Goal: Task Accomplishment & Management: Manage account settings

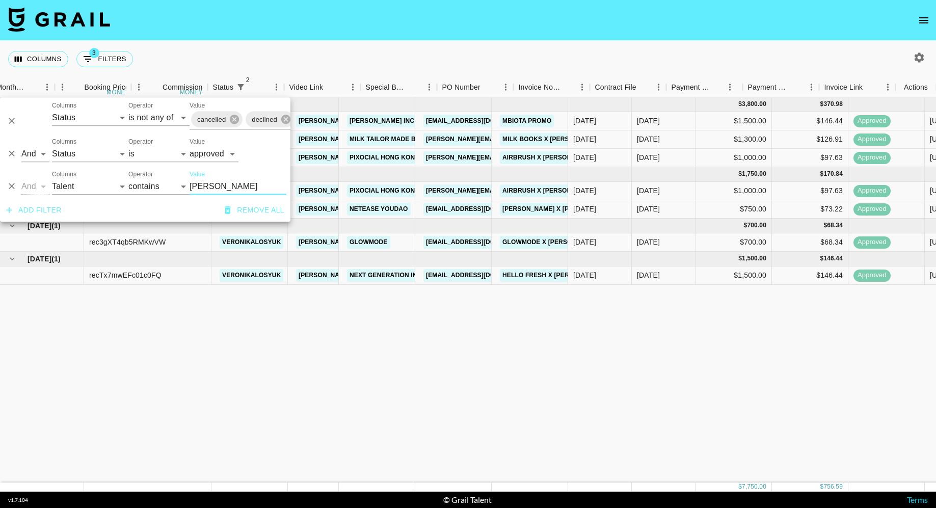
select select "status"
select select "isNotAnyOf"
select select "status"
select select "approved"
select select "talentName"
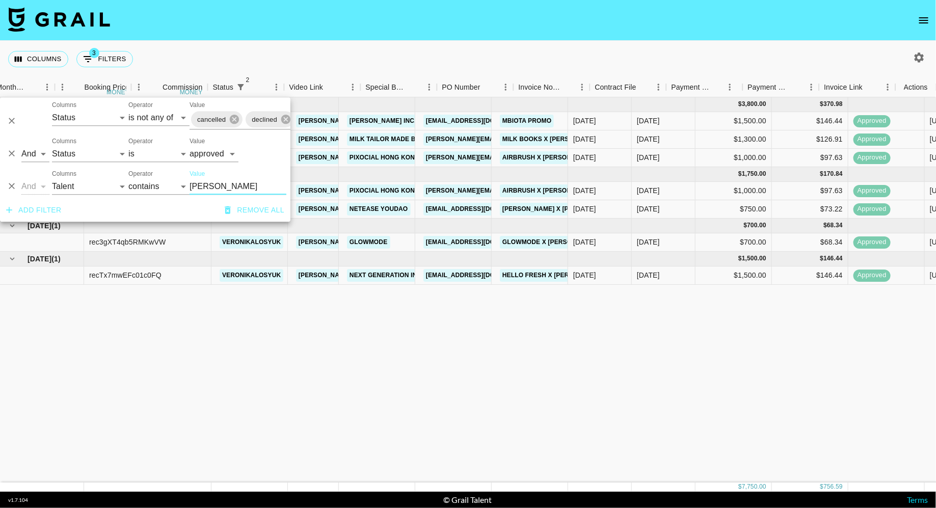
scroll to position [0, 640]
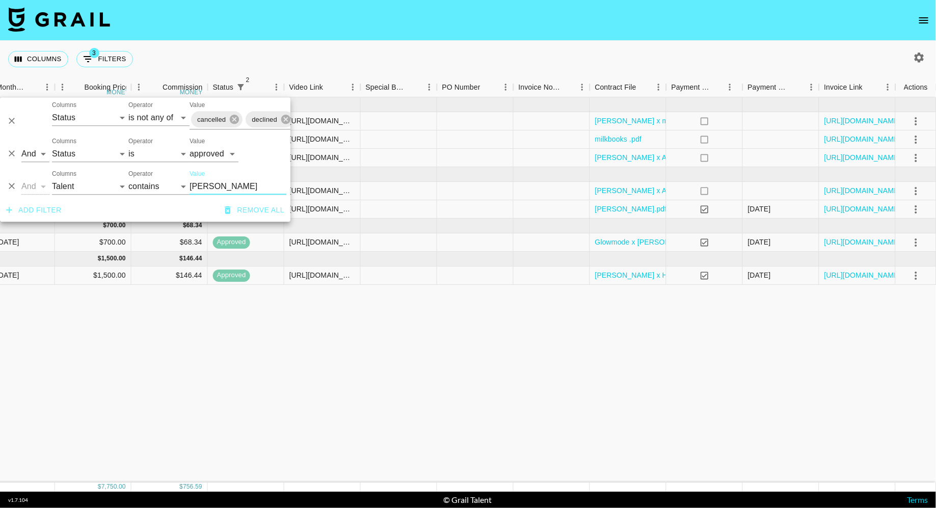
click at [212, 186] on input "[PERSON_NAME]" at bounding box center [237, 186] width 97 height 16
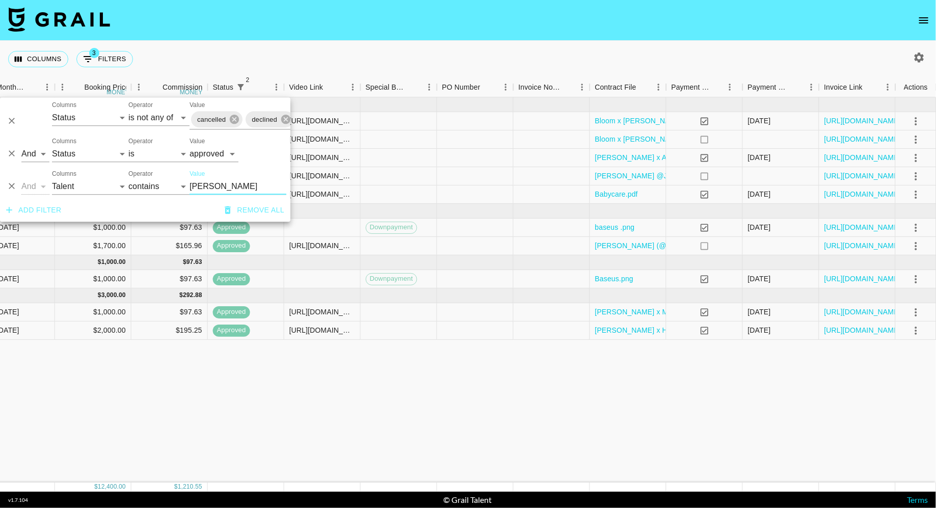
type input "[PERSON_NAME]"
click at [546, 383] on div "[DATE] ( 5 ) $ 5,700.00 $ 556.46 recP8SIVphSQqH5Xi jessicababy [PERSON_NAME][EM…" at bounding box center [148, 289] width 1576 height 385
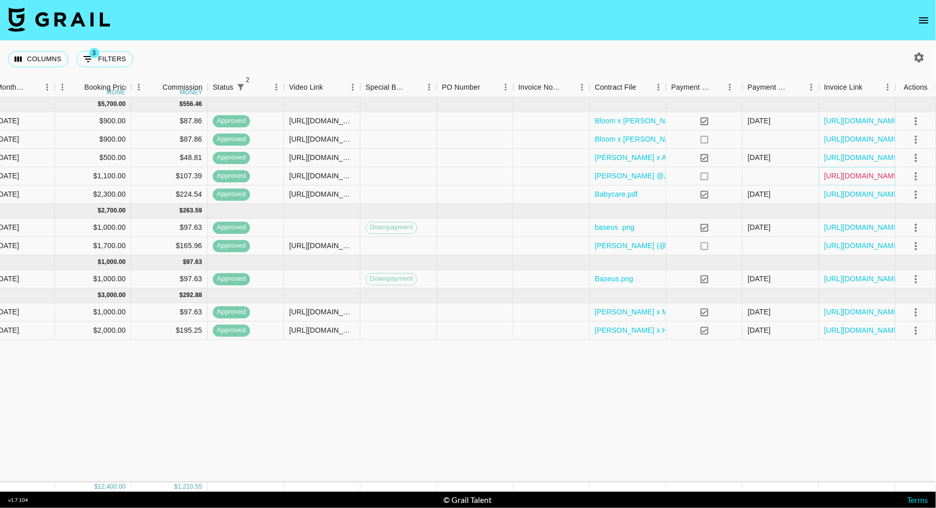
click at [858, 177] on link "[URL][DOMAIN_NAME]" at bounding box center [862, 176] width 77 height 10
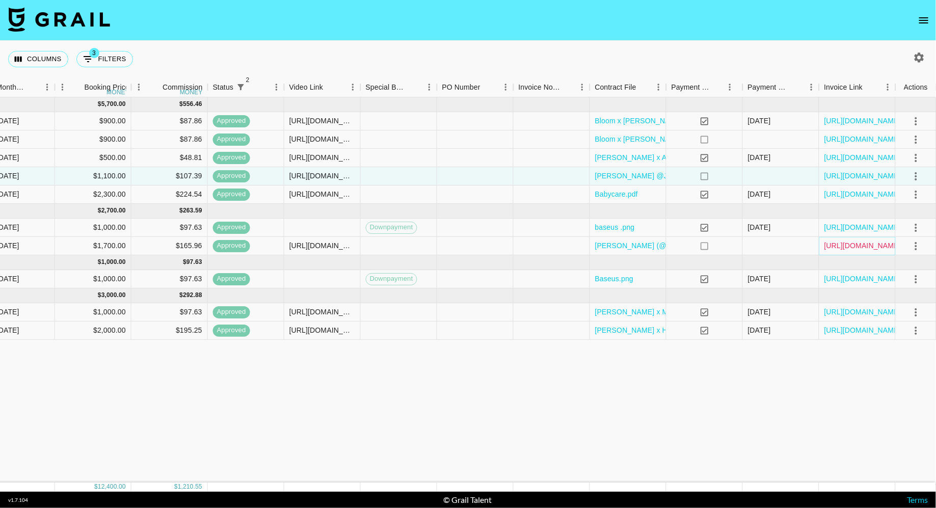
click at [848, 245] on link "[URL][DOMAIN_NAME]" at bounding box center [862, 245] width 77 height 10
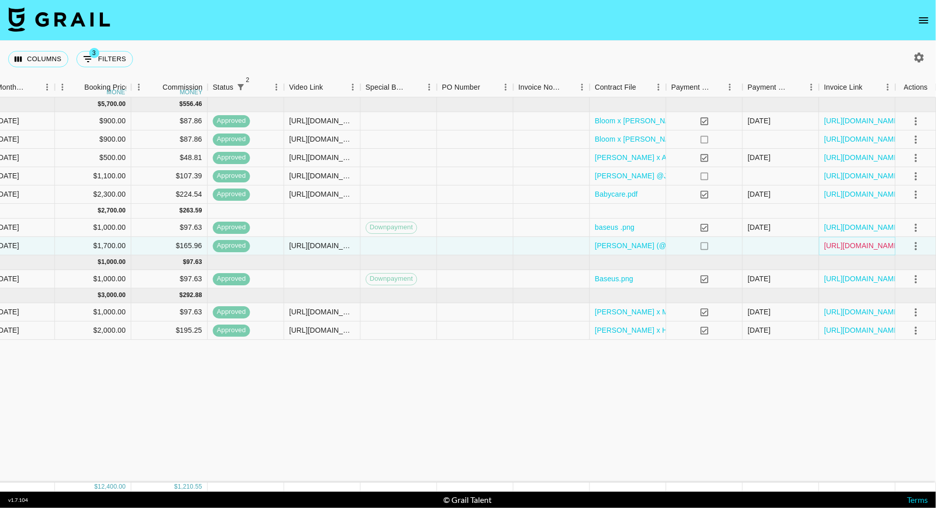
scroll to position [0, 0]
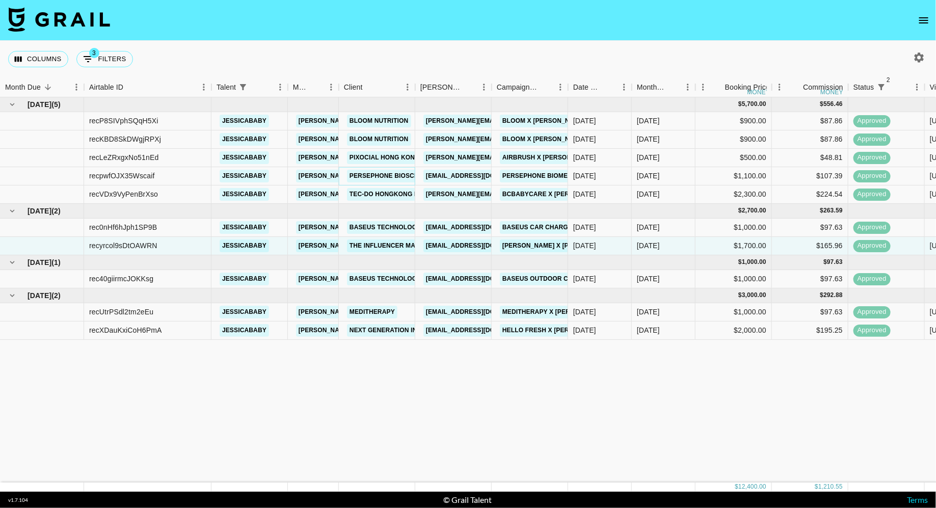
click at [376, 178] on link "Persephone Biosciences" at bounding box center [393, 176] width 93 height 13
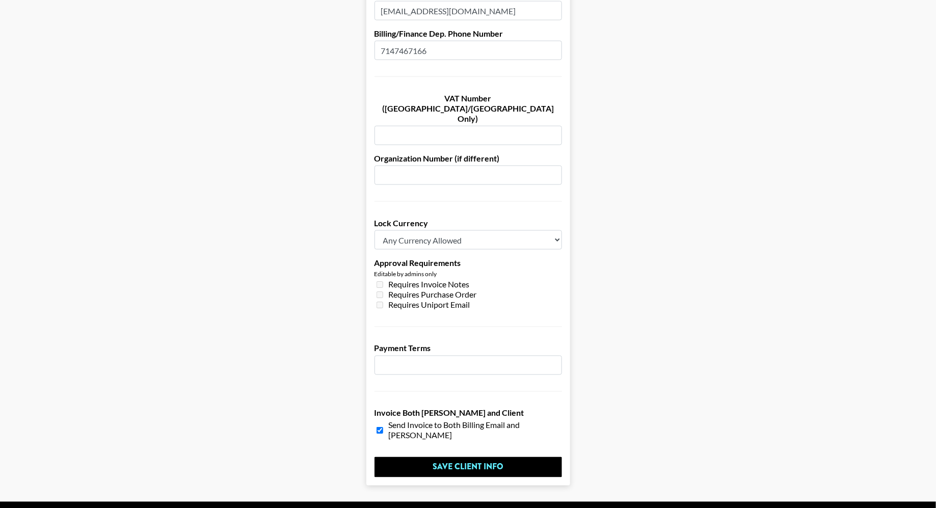
scroll to position [657, 0]
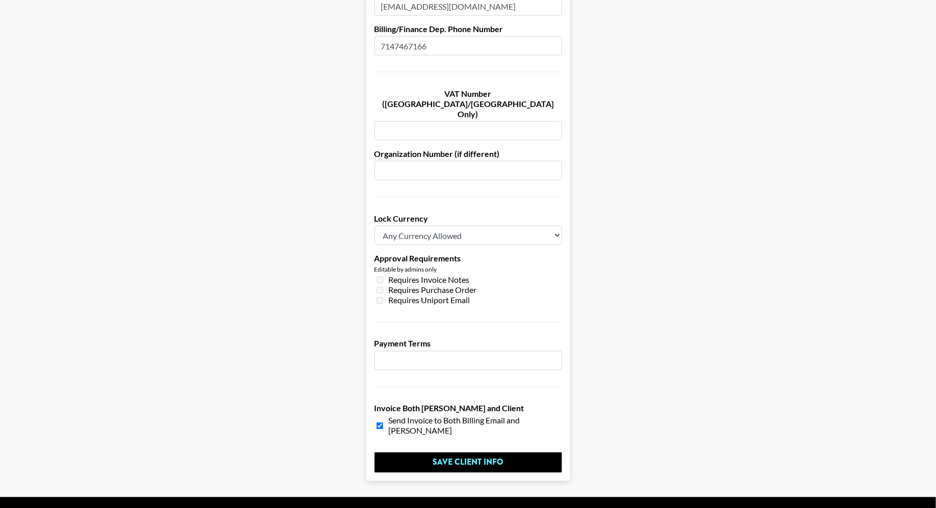
click at [442, 351] on input "number" at bounding box center [467, 360] width 187 height 19
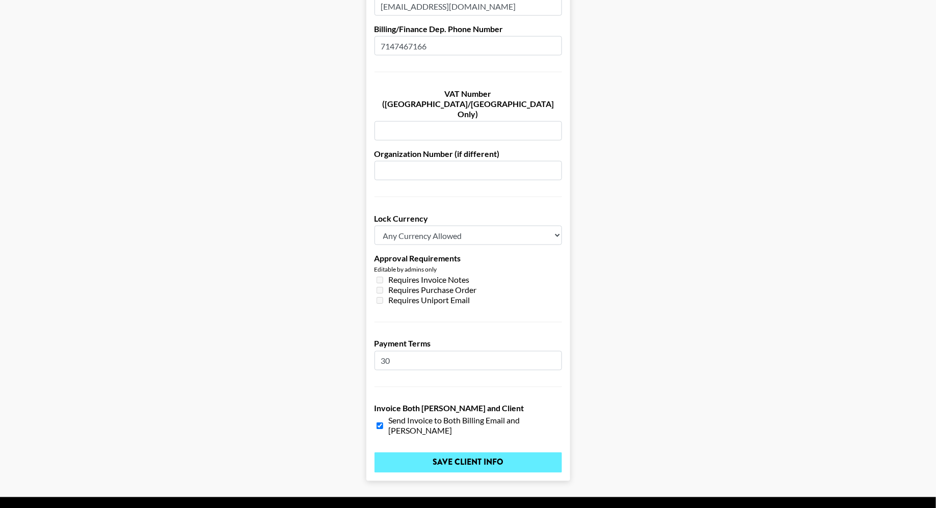
type input "30"
click at [444, 452] on input "Save Client Info" at bounding box center [467, 462] width 187 height 20
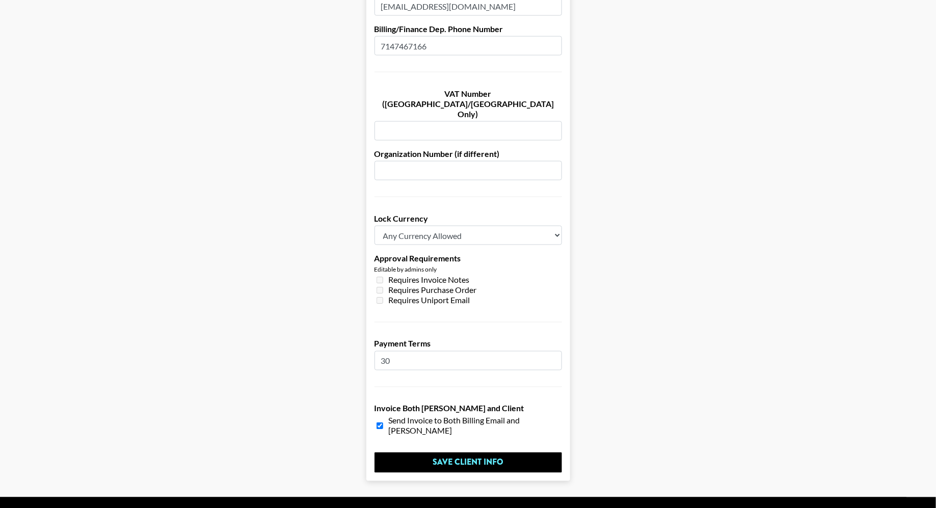
scroll to position [0, 0]
